Goal: Information Seeking & Learning: Check status

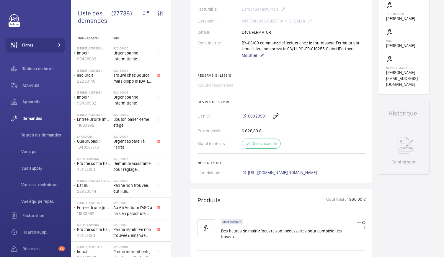
scroll to position [158, 0]
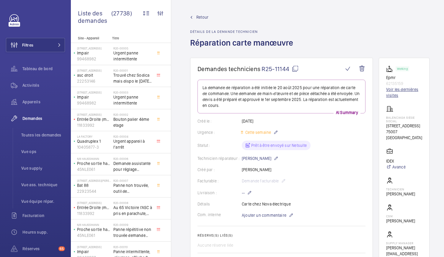
click at [392, 93] on link "Voir les dernières visites" at bounding box center [405, 92] width 36 height 12
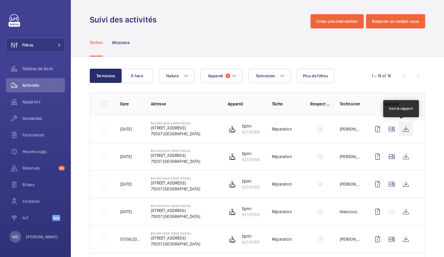
click at [399, 129] on wm-front-icon-button at bounding box center [406, 129] width 14 height 14
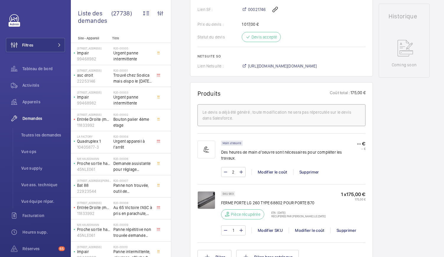
scroll to position [286, 0]
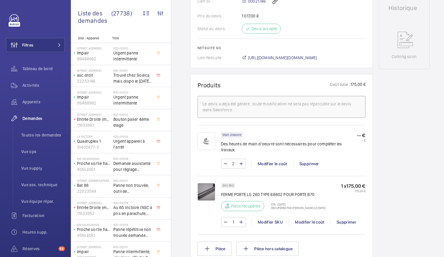
click at [208, 189] on img at bounding box center [207, 192] width 18 height 18
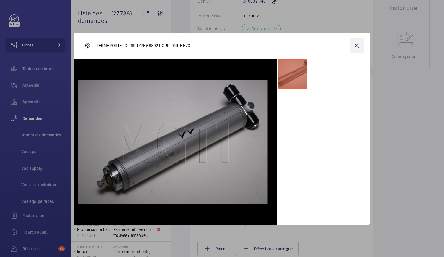
click at [356, 47] on wm-front-icon-button at bounding box center [357, 45] width 14 height 14
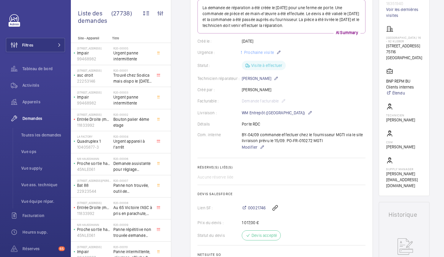
scroll to position [35, 0]
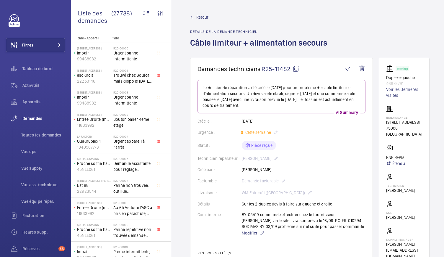
click at [297, 71] on mat-icon at bounding box center [296, 68] width 7 height 7
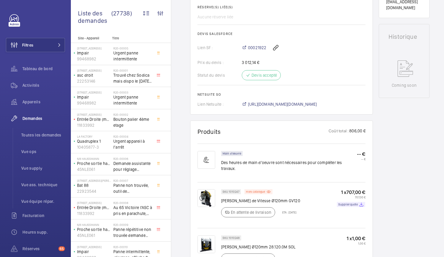
scroll to position [263, 0]
click at [202, 195] on img at bounding box center [207, 198] width 18 height 18
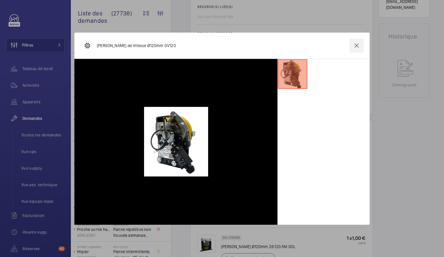
click at [359, 48] on wm-front-icon-button at bounding box center [357, 45] width 14 height 14
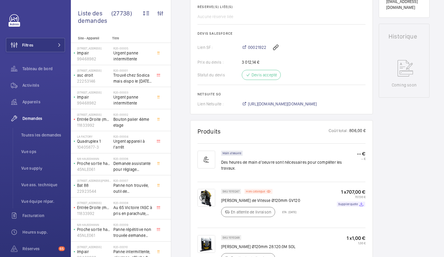
scroll to position [0, 0]
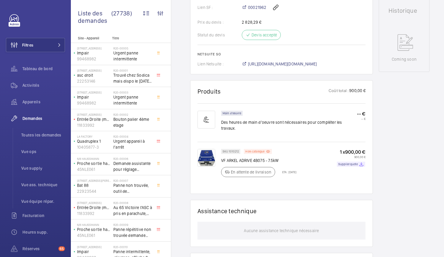
scroll to position [284, 0]
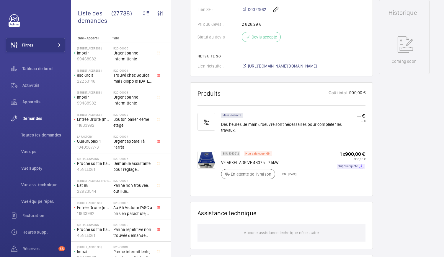
click at [205, 153] on img at bounding box center [207, 160] width 18 height 18
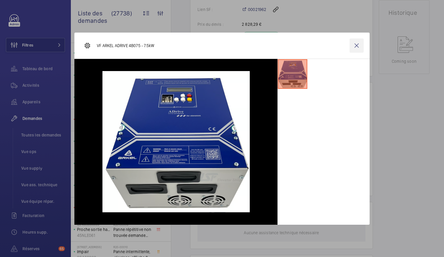
click at [354, 47] on wm-front-icon-button at bounding box center [357, 45] width 14 height 14
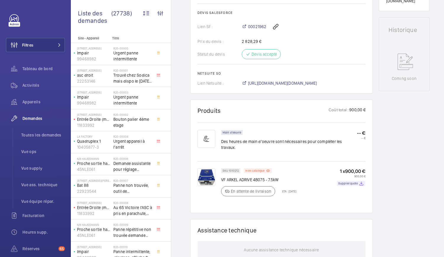
scroll to position [266, 0]
click at [257, 170] on p "Hors catalogue" at bounding box center [255, 171] width 19 height 2
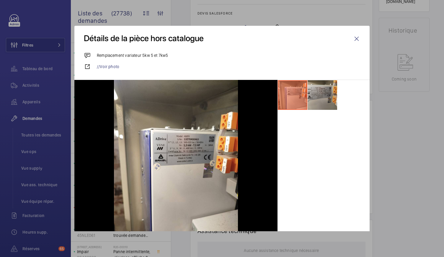
click at [321, 85] on li at bounding box center [323, 95] width 30 height 30
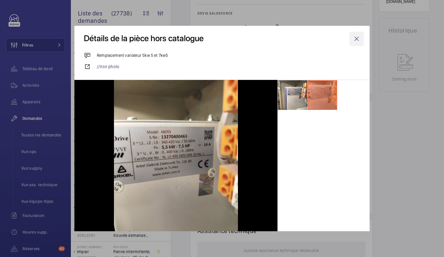
click at [350, 43] on wm-front-icon-button at bounding box center [357, 39] width 14 height 14
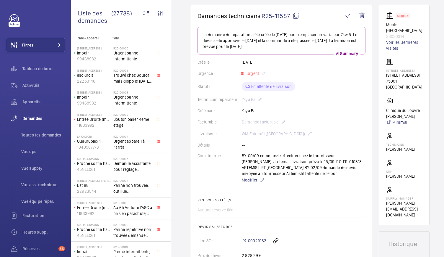
scroll to position [0, 0]
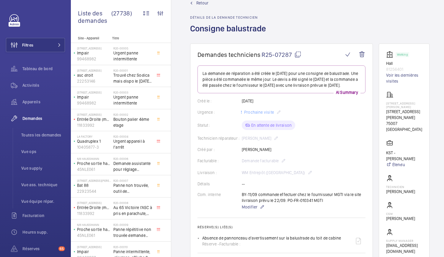
scroll to position [1, 0]
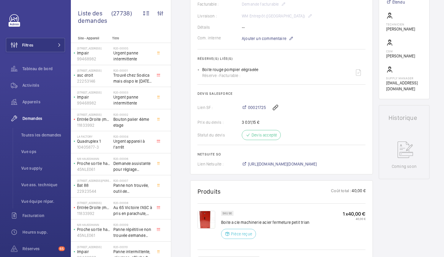
scroll to position [236, 0]
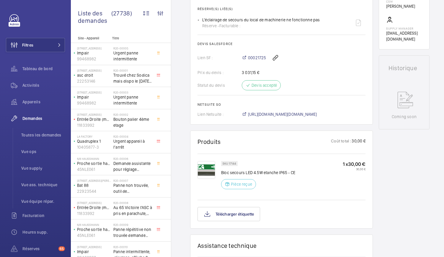
scroll to position [226, 0]
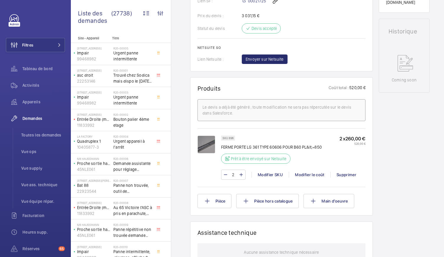
scroll to position [269, 0]
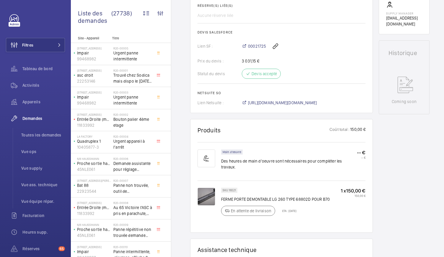
scroll to position [134, 0]
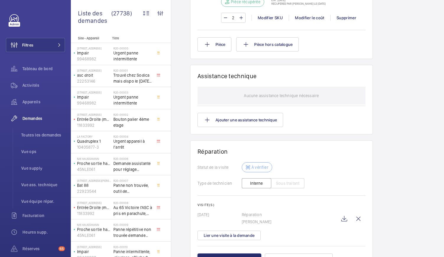
scroll to position [572, 0]
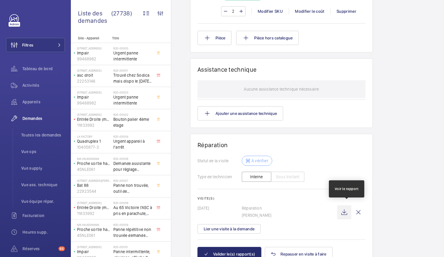
click at [347, 212] on wm-front-icon-button at bounding box center [344, 212] width 14 height 14
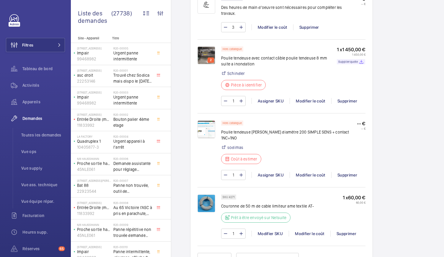
scroll to position [432, 0]
click at [200, 129] on img at bounding box center [207, 129] width 18 height 18
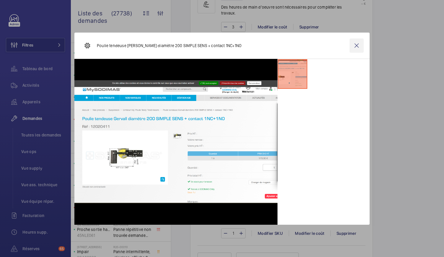
click at [357, 46] on wm-front-icon-button at bounding box center [357, 45] width 14 height 14
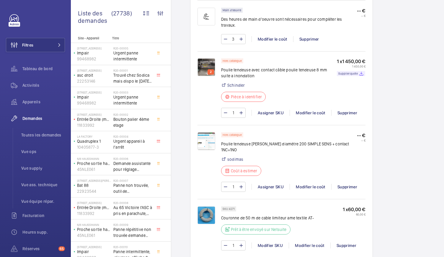
scroll to position [420, 0]
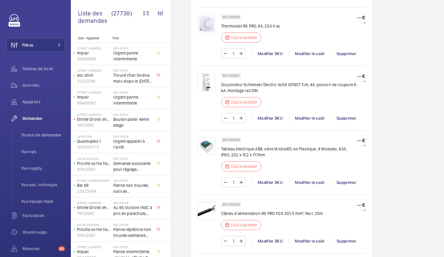
scroll to position [450, 0]
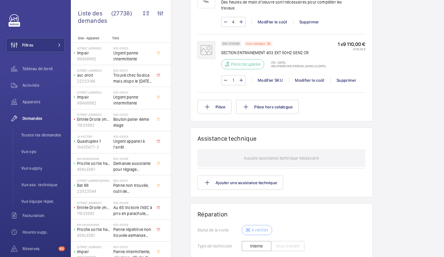
scroll to position [513, 0]
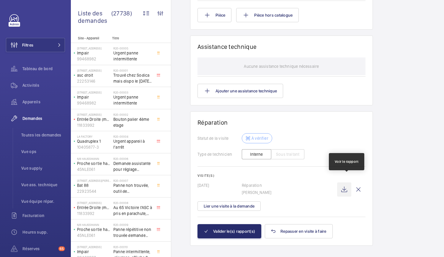
click at [345, 184] on wm-front-icon-button at bounding box center [344, 189] width 14 height 14
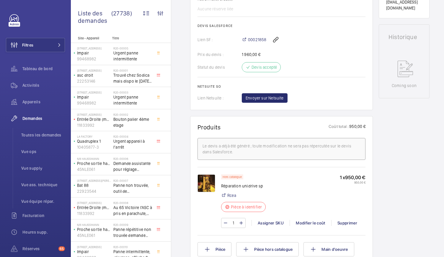
scroll to position [293, 0]
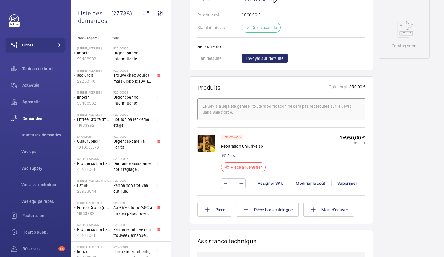
click at [203, 139] on img at bounding box center [207, 143] width 18 height 18
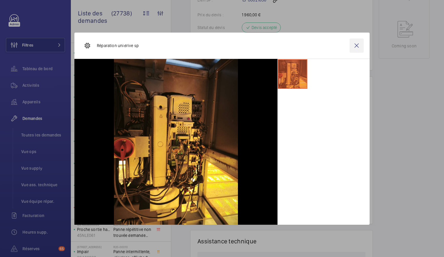
click at [353, 49] on wm-front-icon-button at bounding box center [357, 45] width 14 height 14
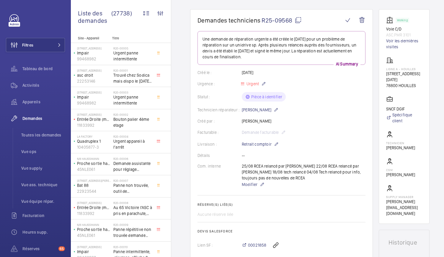
scroll to position [0, 0]
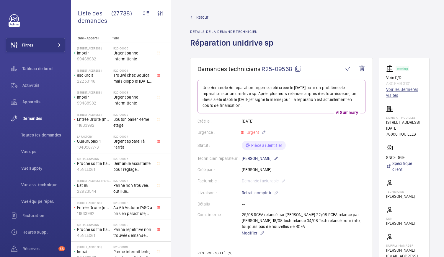
click at [393, 94] on link "Voir les dernières visites" at bounding box center [405, 92] width 36 height 12
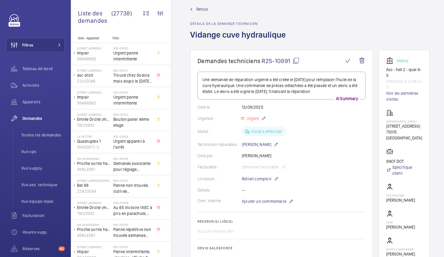
scroll to position [6, 0]
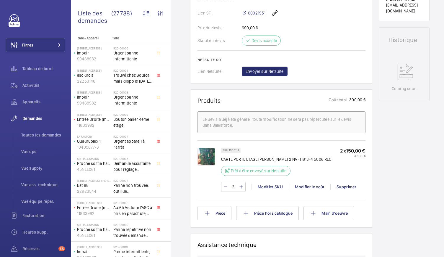
scroll to position [263, 0]
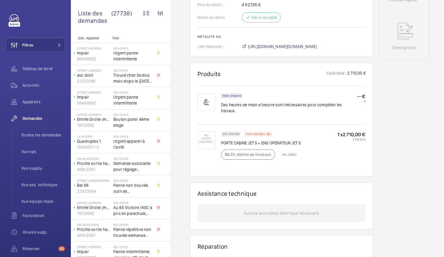
scroll to position [298, 0]
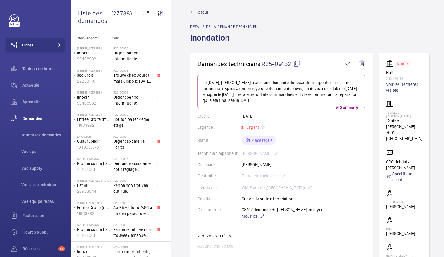
scroll to position [5, 0]
click at [296, 64] on mat-icon at bounding box center [297, 63] width 7 height 7
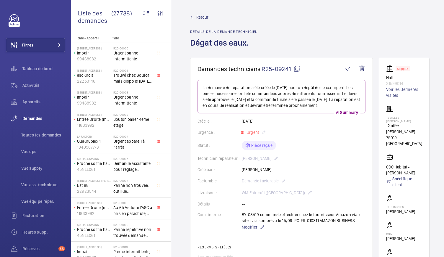
click at [298, 69] on mat-icon at bounding box center [297, 68] width 7 height 7
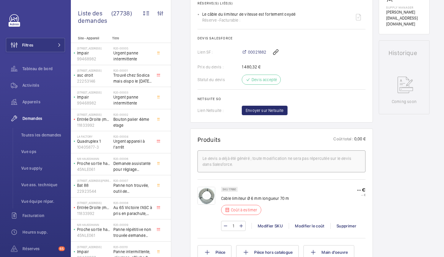
scroll to position [224, 0]
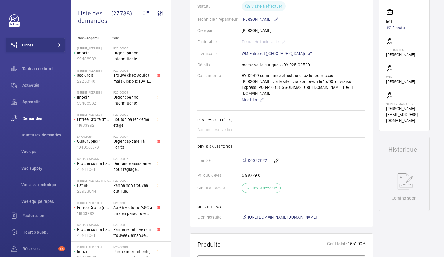
scroll to position [95, 0]
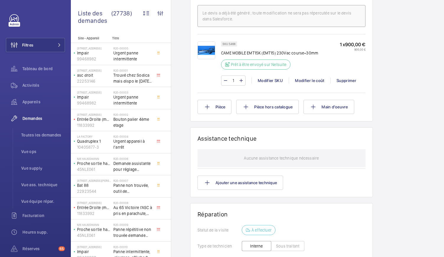
scroll to position [381, 0]
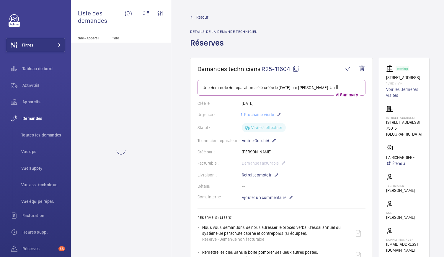
scroll to position [4, 0]
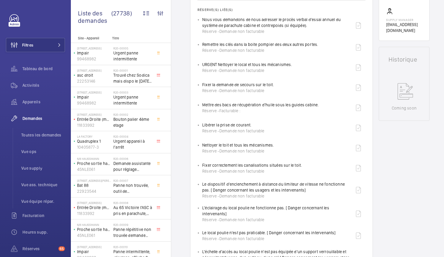
scroll to position [223, 0]
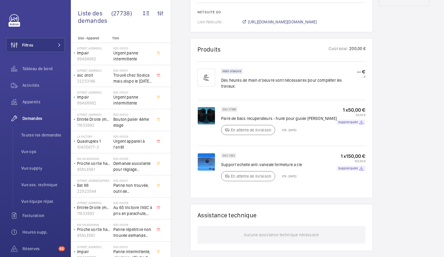
scroll to position [334, 0]
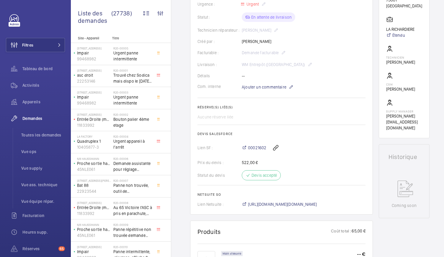
scroll to position [122, 0]
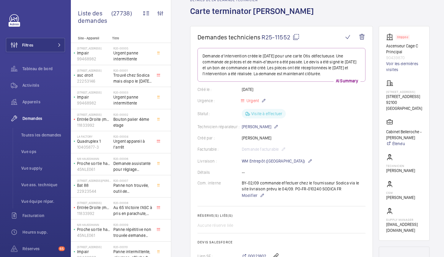
scroll to position [4, 0]
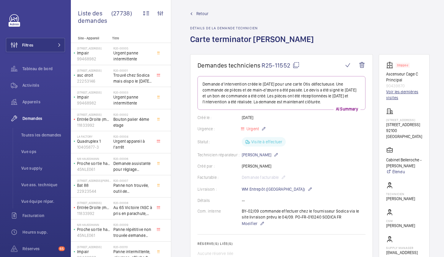
click at [397, 93] on link "Voir les dernières visites" at bounding box center [405, 95] width 36 height 12
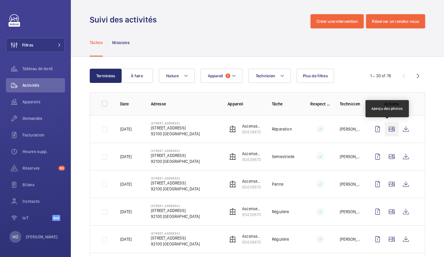
click at [385, 129] on wm-front-icon-button at bounding box center [392, 129] width 14 height 14
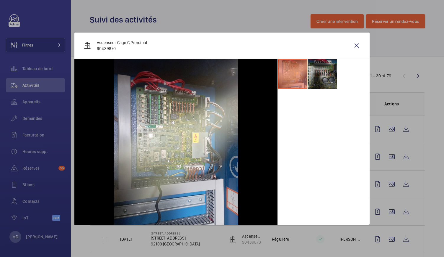
click at [316, 73] on li at bounding box center [323, 74] width 30 height 30
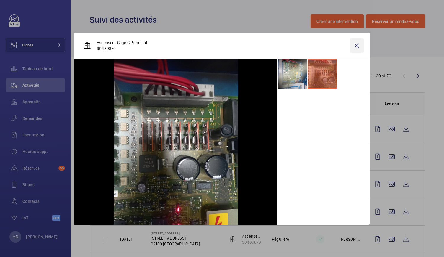
click at [361, 44] on wm-front-icon-button at bounding box center [357, 45] width 14 height 14
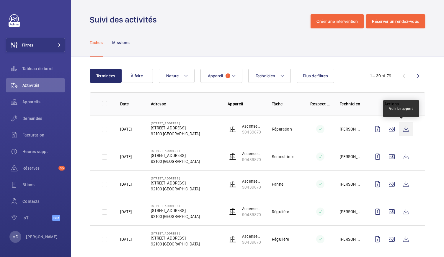
click at [399, 124] on wm-front-icon-button at bounding box center [406, 129] width 14 height 14
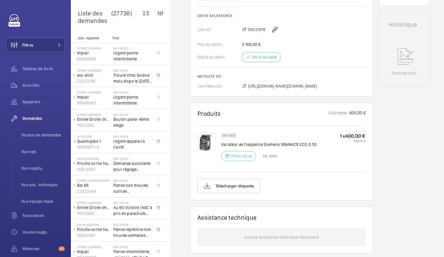
scroll to position [267, 0]
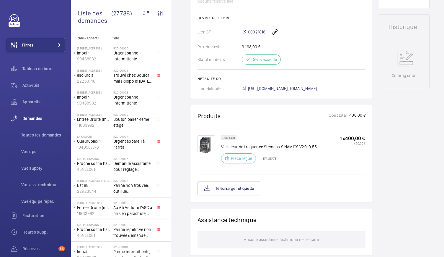
click at [208, 146] on img at bounding box center [207, 144] width 18 height 18
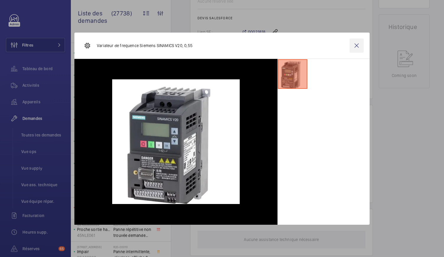
click at [358, 44] on wm-front-icon-button at bounding box center [357, 45] width 14 height 14
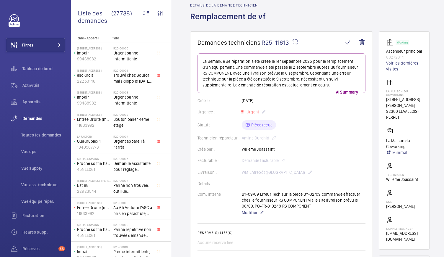
scroll to position [0, 0]
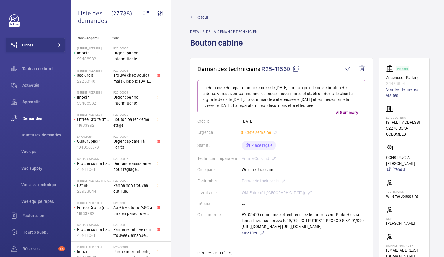
click at [295, 67] on mat-icon at bounding box center [296, 68] width 7 height 7
drag, startPoint x: 385, startPoint y: 77, endPoint x: 410, endPoint y: 82, distance: 25.3
click at [410, 82] on wm-front-card "Working Ascenseur Parking 24423854 Voir les dernières visites Le Colombia 60 Av…" at bounding box center [404, 162] width 51 height 208
copy div "Ascenseur Parking 24423854"
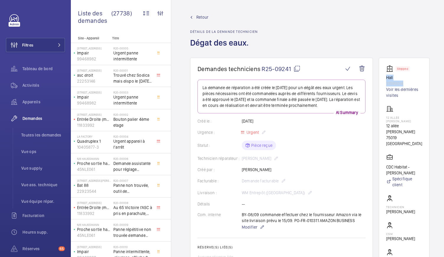
drag, startPoint x: 387, startPoint y: 76, endPoint x: 410, endPoint y: 82, distance: 24.3
click at [410, 82] on wm-front-card "Stopped Hall 31599014 Voir les dernières visites 12 allée Pernette de Guillet 1…" at bounding box center [404, 173] width 51 height 230
copy div "Hall 31599014"
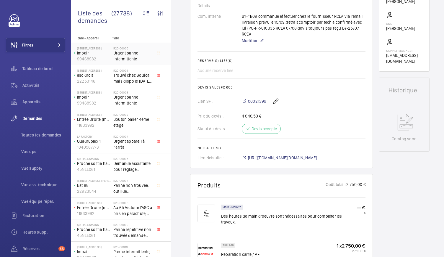
scroll to position [174, 0]
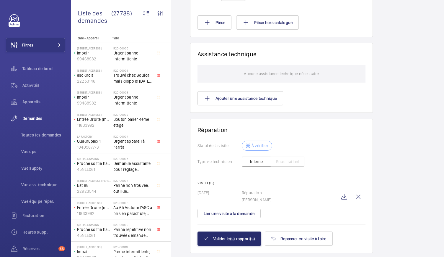
scroll to position [525, 0]
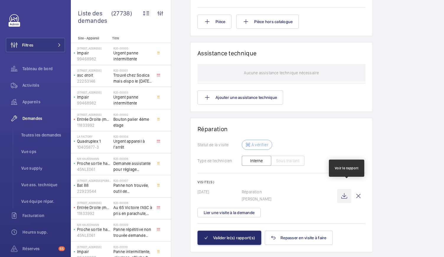
click at [348, 189] on wm-front-icon-button at bounding box center [344, 196] width 14 height 14
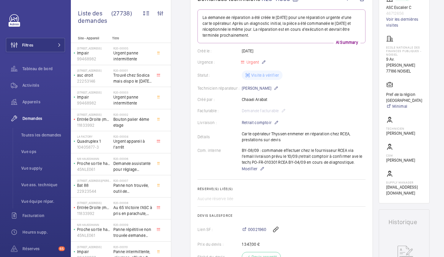
scroll to position [48, 0]
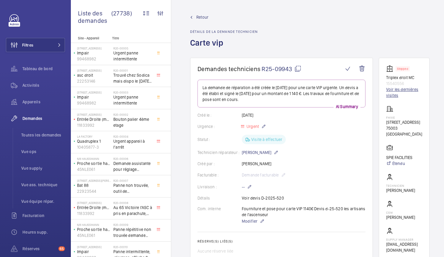
click at [393, 94] on link "Voir les dernières visites" at bounding box center [405, 92] width 36 height 12
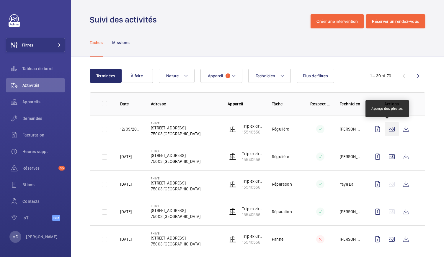
click at [388, 130] on wm-front-icon-button at bounding box center [392, 129] width 14 height 14
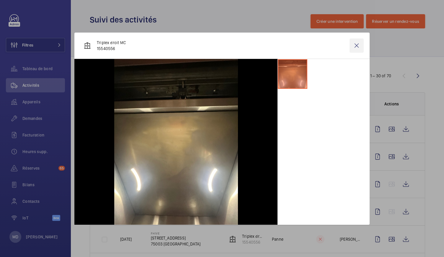
click at [358, 47] on wm-front-icon-button at bounding box center [357, 45] width 14 height 14
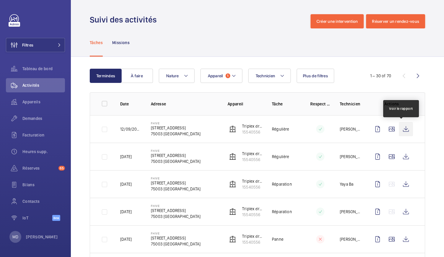
click at [400, 132] on wm-front-icon-button at bounding box center [406, 129] width 14 height 14
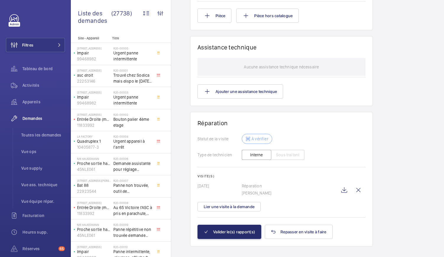
scroll to position [507, 0]
click at [344, 184] on wm-front-icon-button at bounding box center [344, 189] width 14 height 14
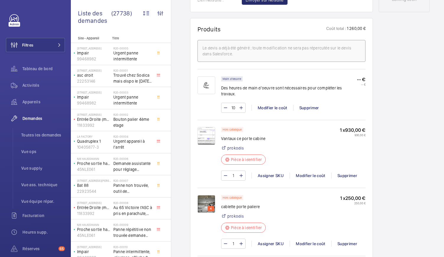
scroll to position [334, 0]
click at [209, 130] on img at bounding box center [207, 135] width 18 height 18
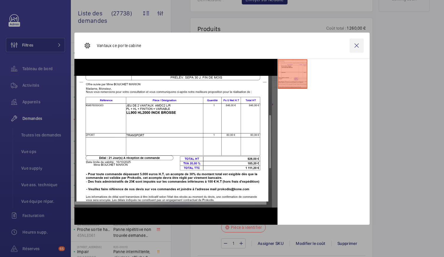
click at [358, 45] on wm-front-icon-button at bounding box center [357, 45] width 14 height 14
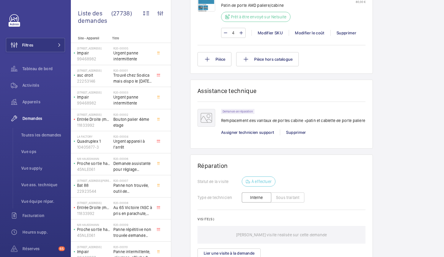
scroll to position [565, 0]
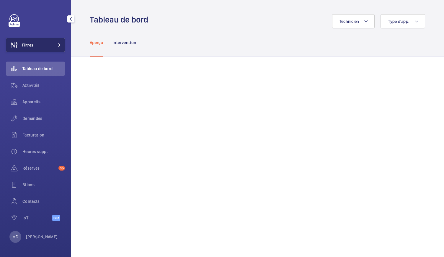
click at [59, 50] on button "Filtres" at bounding box center [35, 45] width 59 height 14
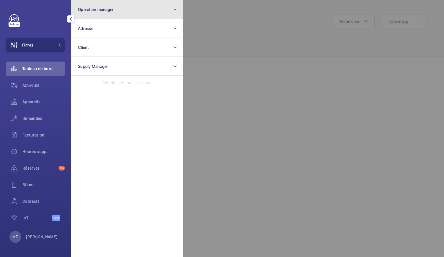
click at [110, 12] on button "Operation manager" at bounding box center [127, 9] width 112 height 19
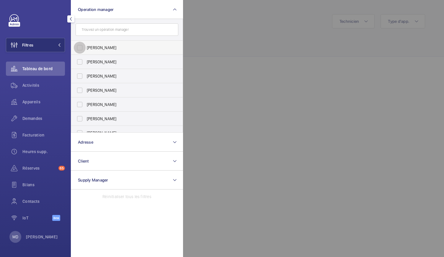
click at [82, 48] on input "Florence Dulin" at bounding box center [80, 48] width 12 height 12
checkbox input "true"
click at [82, 59] on input "Zohra Hamdani" at bounding box center [80, 62] width 12 height 12
checkbox input "true"
click at [82, 76] on input "Anthony Mouchez" at bounding box center [80, 76] width 12 height 12
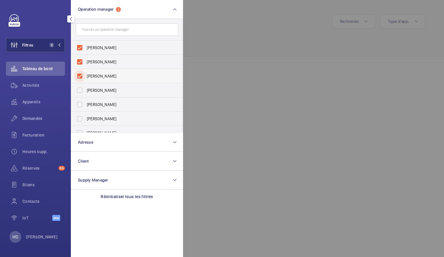
checkbox input "true"
click at [79, 89] on input "Karim Kaced" at bounding box center [80, 90] width 12 height 12
checkbox input "true"
click at [81, 101] on input "Caroline Diallo" at bounding box center [80, 104] width 12 height 12
checkbox input "true"
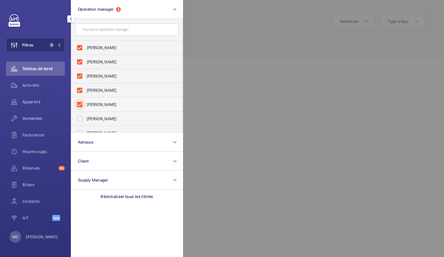
scroll to position [22, 0]
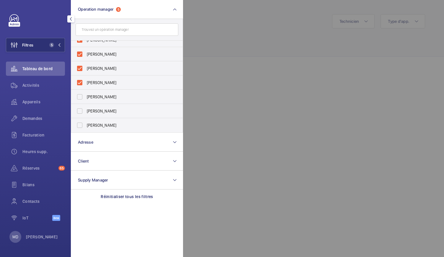
click at [235, 79] on div at bounding box center [405, 128] width 444 height 257
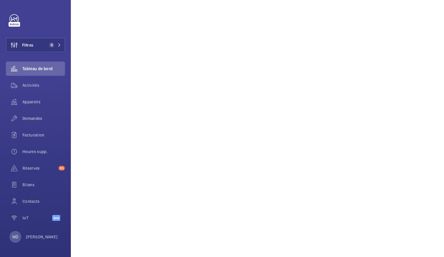
scroll to position [862, 0]
